Goal: Task Accomplishment & Management: Use online tool/utility

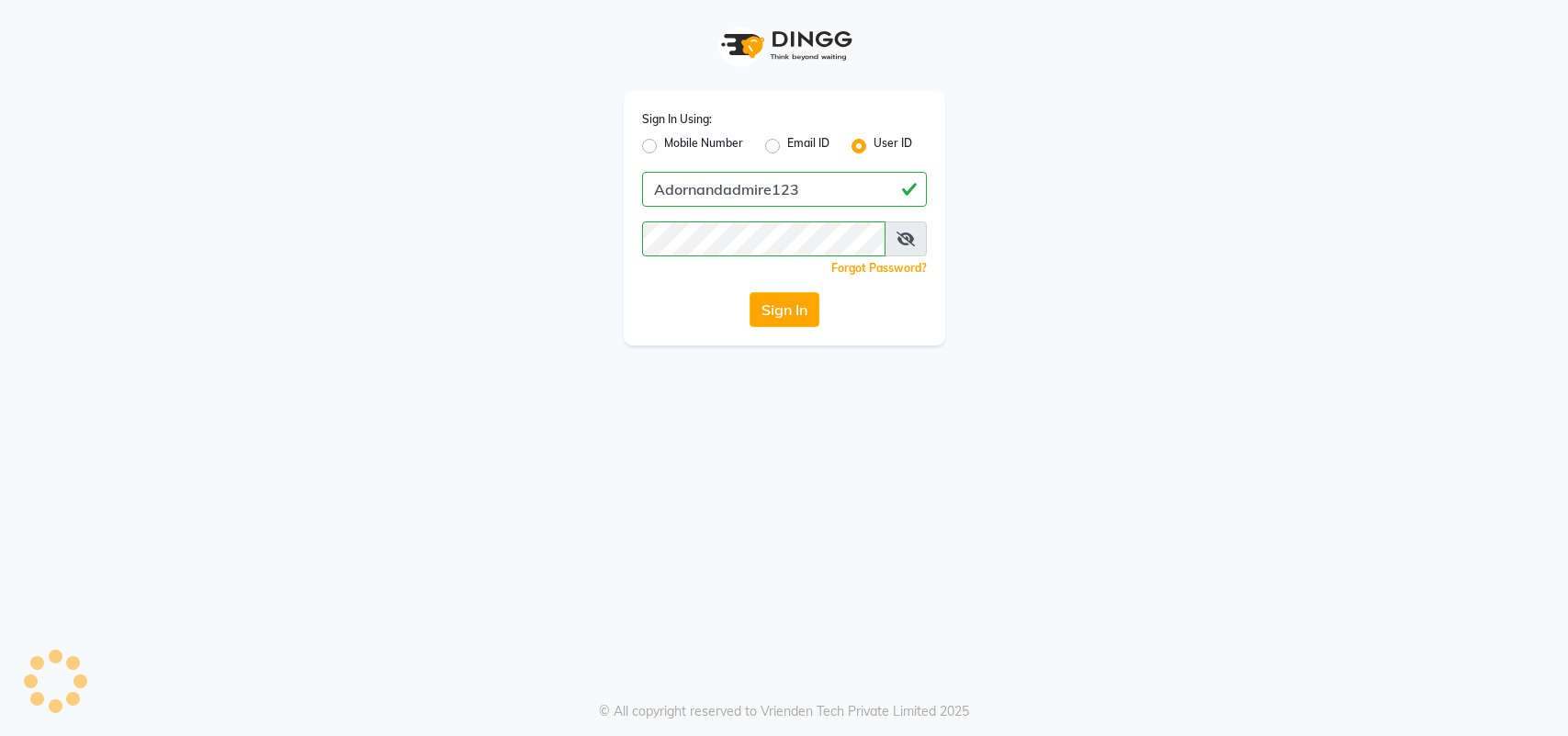
click at [793, 314] on button "Sign In" at bounding box center [784, 310] width 70 height 35
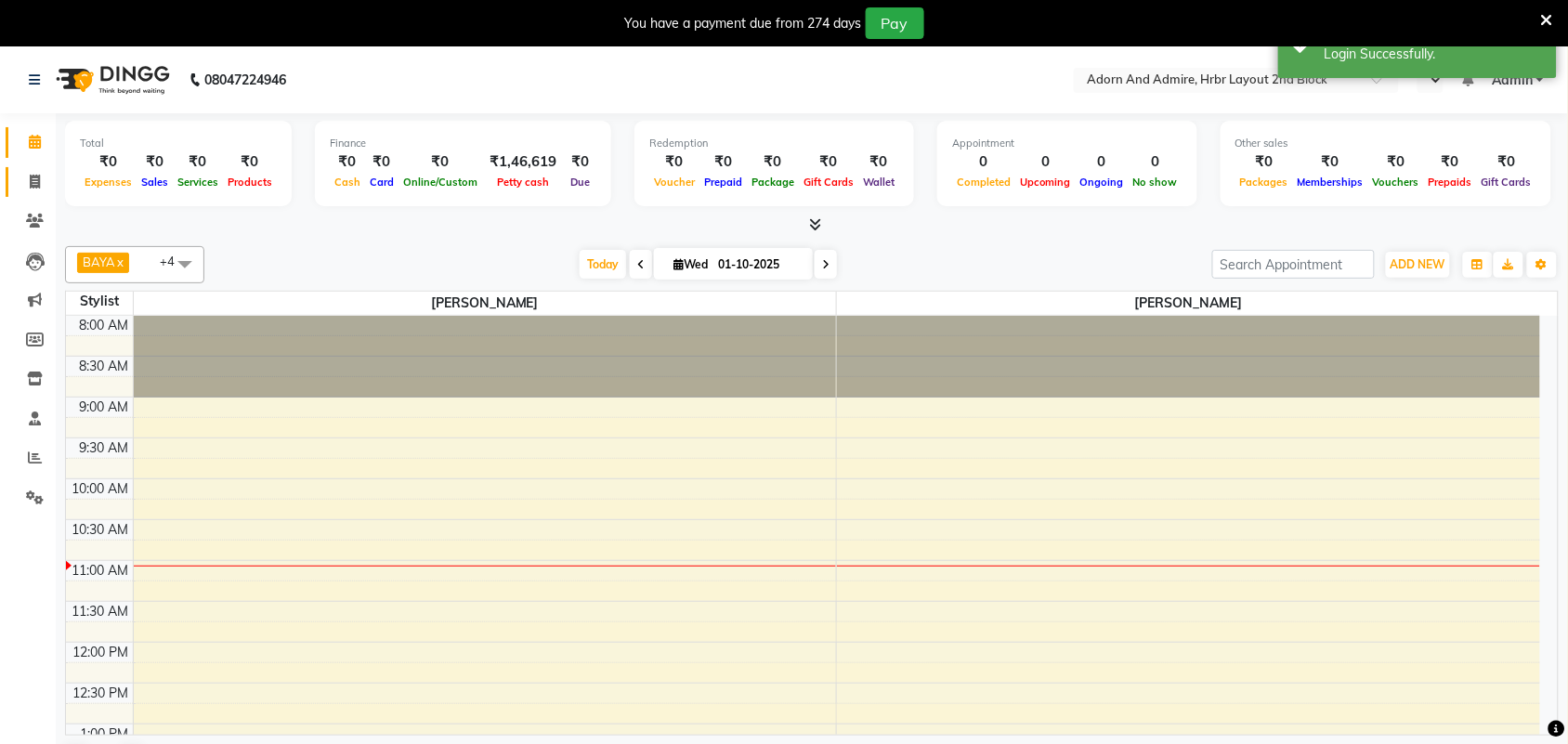
click at [24, 182] on span at bounding box center [35, 182] width 33 height 22
click at [24, 182] on span at bounding box center [35, 182] width 33 height 22
click at [28, 179] on span at bounding box center [35, 182] width 33 height 22
select select "service"
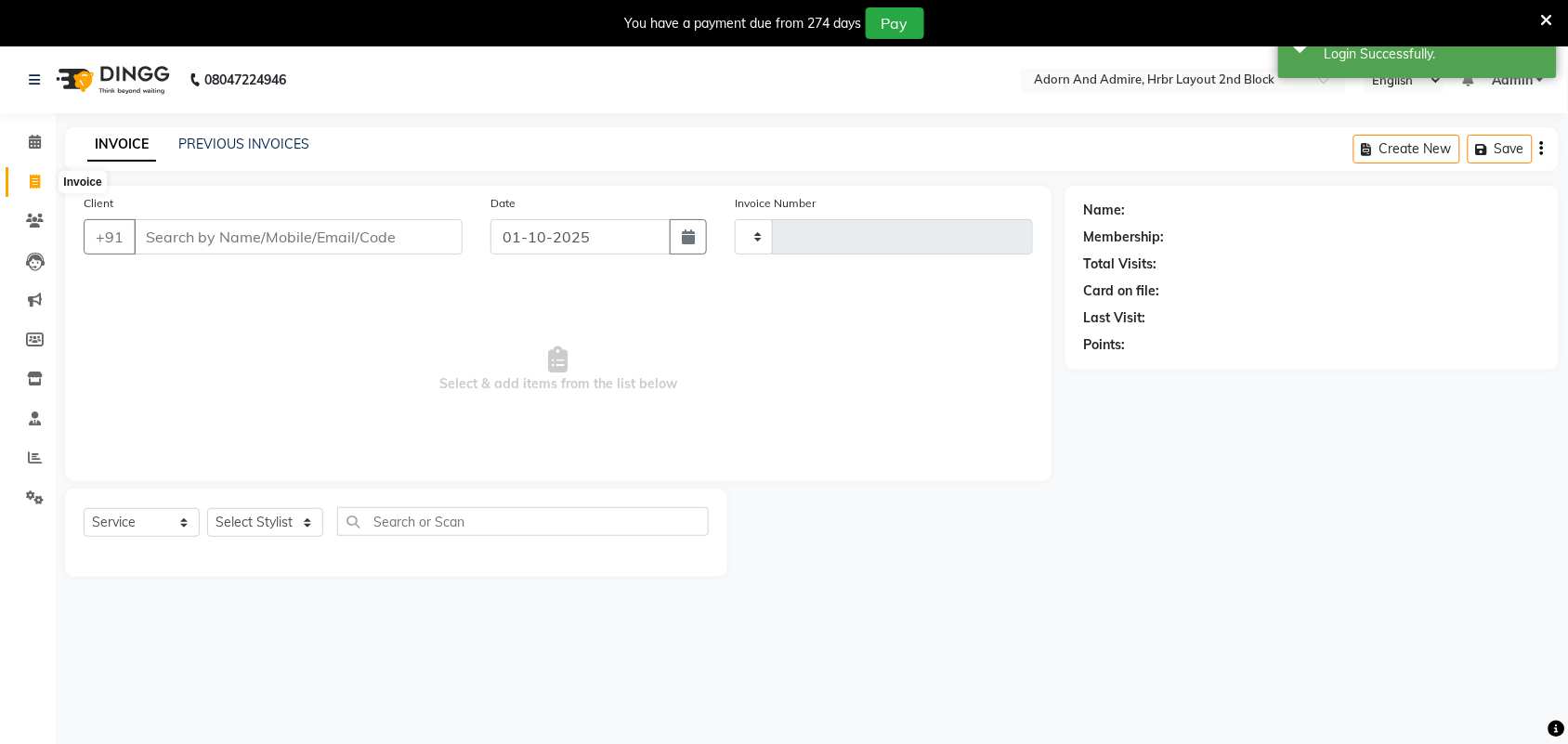
select select "en"
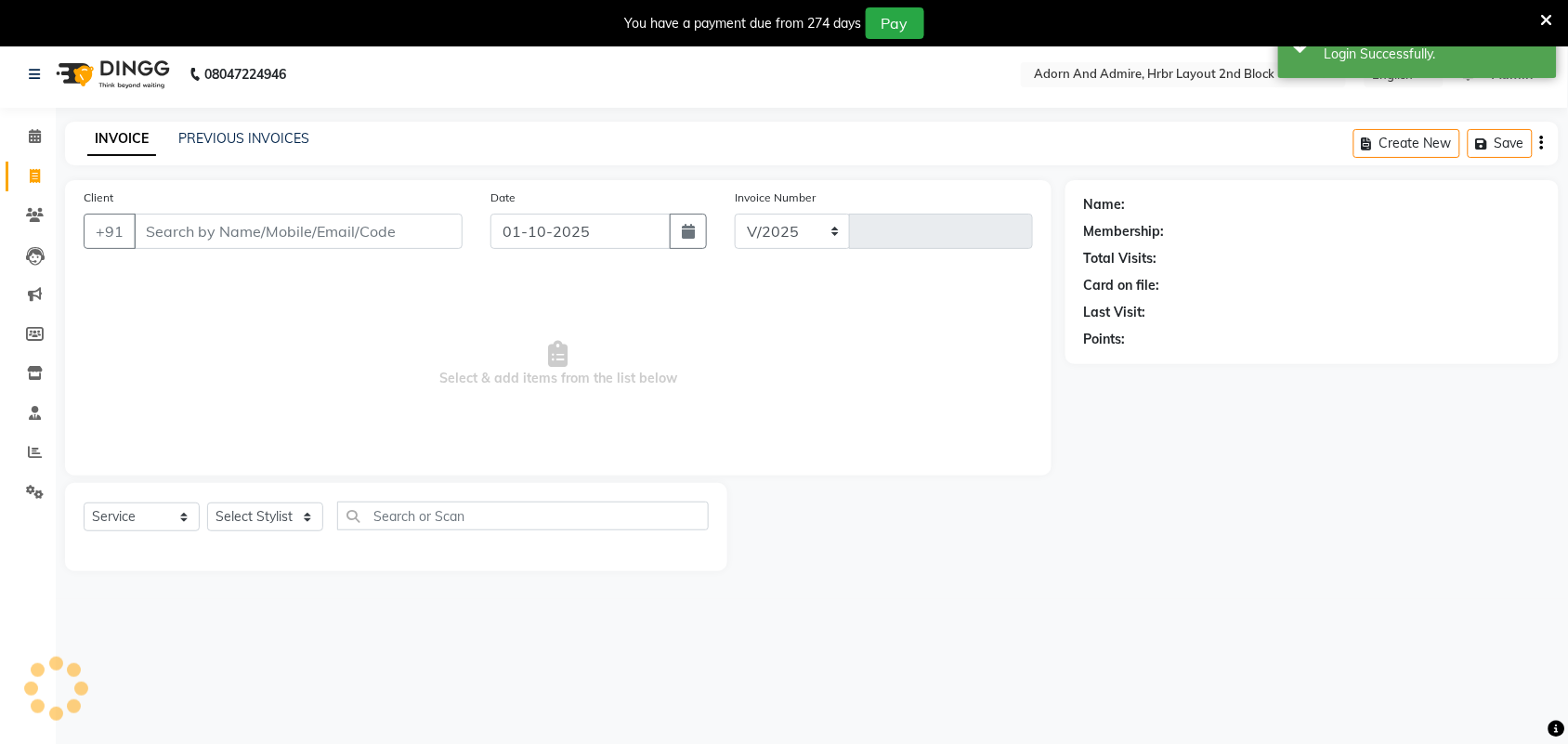
select select "7203"
type input "2450"
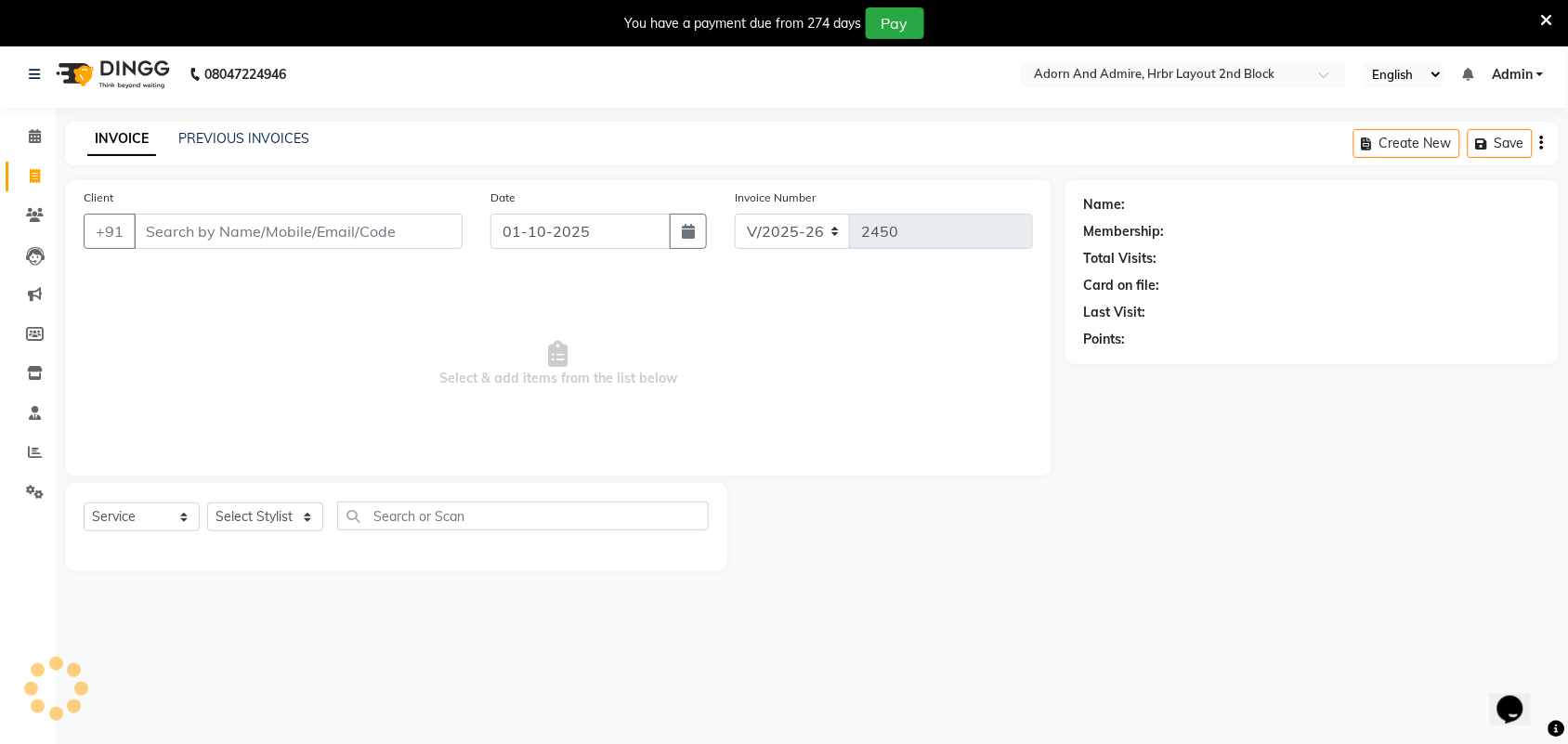
scroll to position [0, 0]
click at [36, 175] on icon at bounding box center [35, 176] width 10 height 14
select select "7203"
select select "service"
click at [1542, 21] on icon at bounding box center [1547, 21] width 12 height 17
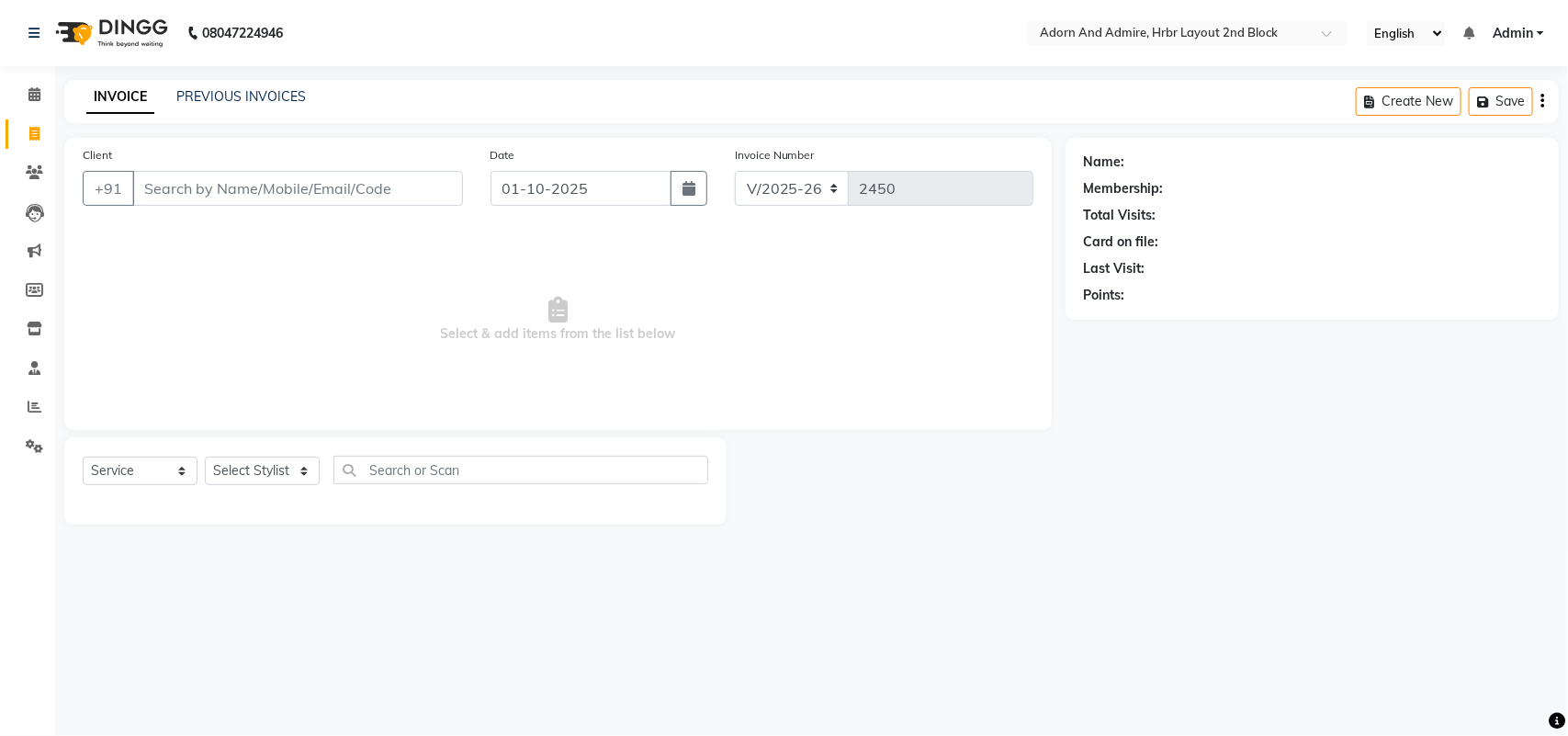
click at [272, 106] on div "PREVIOUS INVOICES" at bounding box center [241, 97] width 129 height 20
click at [269, 104] on div "PREVIOUS INVOICES" at bounding box center [241, 97] width 129 height 20
click at [271, 81] on div "INVOICE PREVIOUS INVOICES Create New Save" at bounding box center [811, 101] width 1494 height 43
click at [275, 99] on link "PREVIOUS INVOICES" at bounding box center [241, 97] width 129 height 17
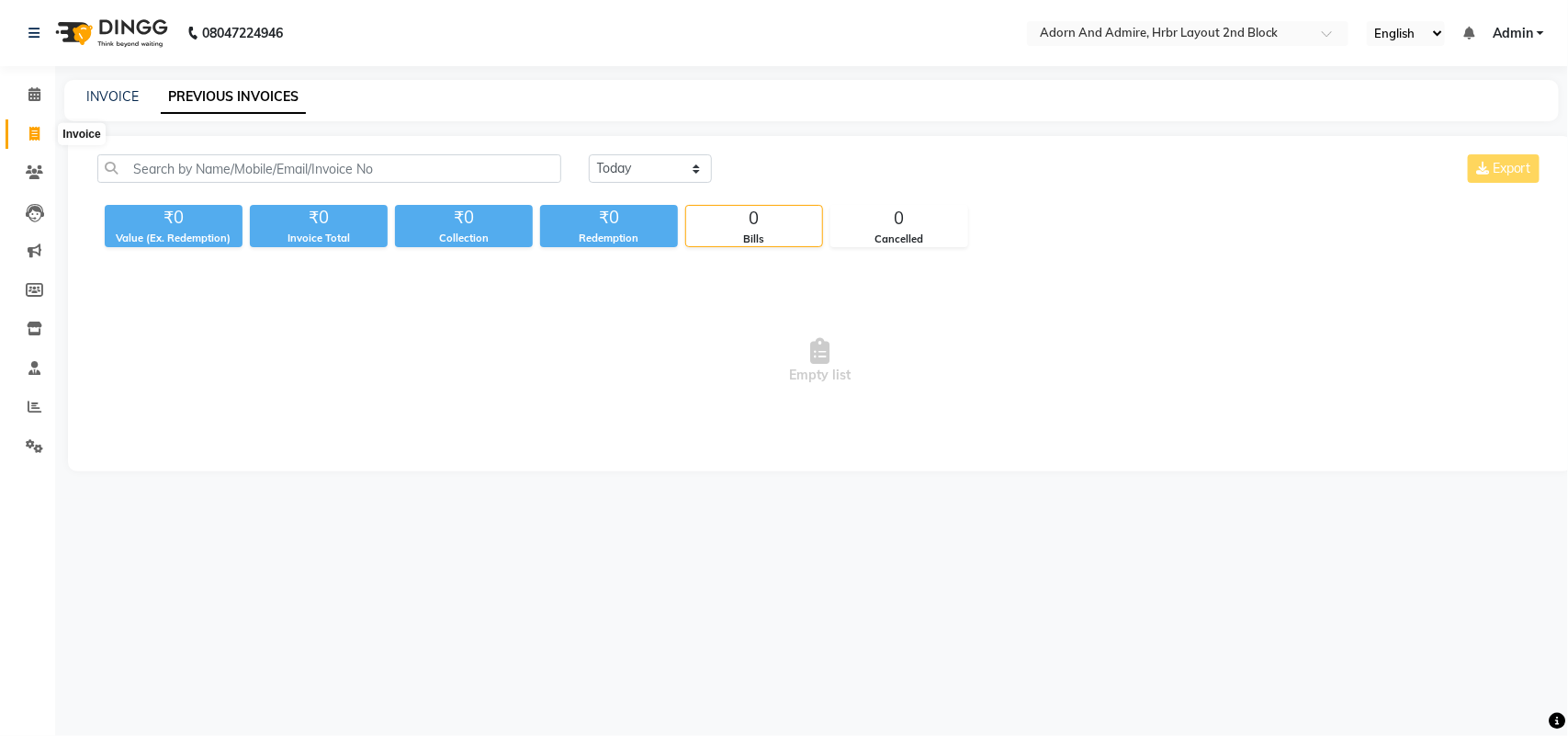
click at [30, 131] on icon at bounding box center [34, 133] width 10 height 14
select select "7203"
select select "service"
